Goal: Transaction & Acquisition: Purchase product/service

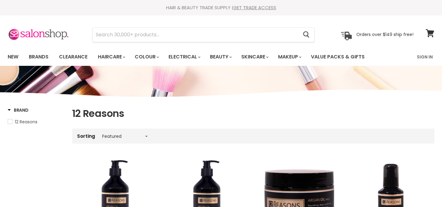
select select "manual"
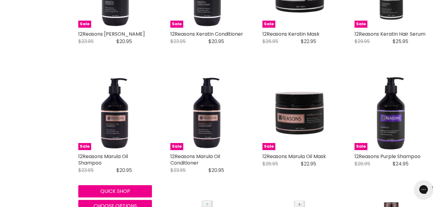
scroll to position [344, 0]
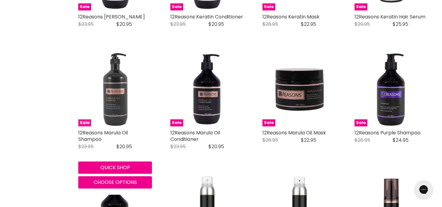
click at [119, 116] on img "Main content" at bounding box center [115, 90] width 74 height 74
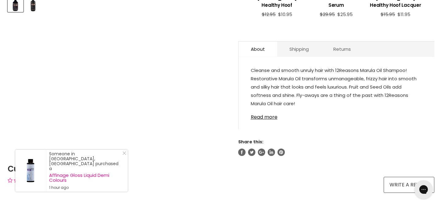
scroll to position [304, 0]
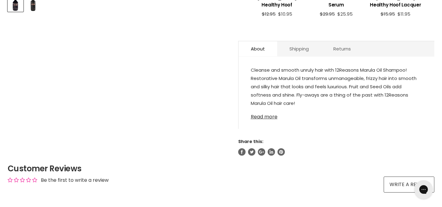
click at [259, 115] on link "Read more" at bounding box center [336, 114] width 171 height 9
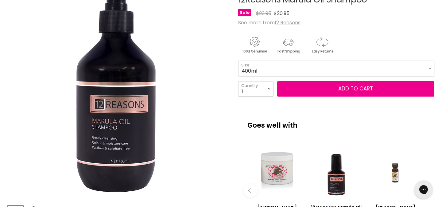
scroll to position [124, 0]
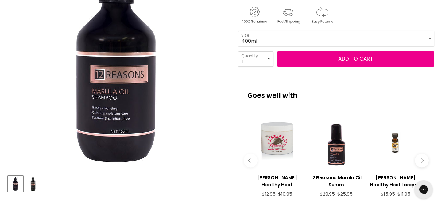
click at [430, 36] on select "400ml 1 Litre" at bounding box center [336, 38] width 196 height 15
select select "1 Litre"
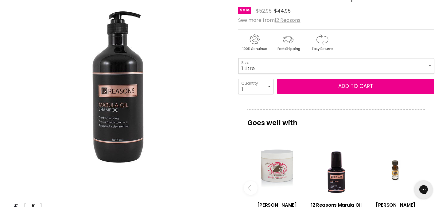
scroll to position [126, 0]
